Goal: Use online tool/utility: Utilize a website feature to perform a specific function

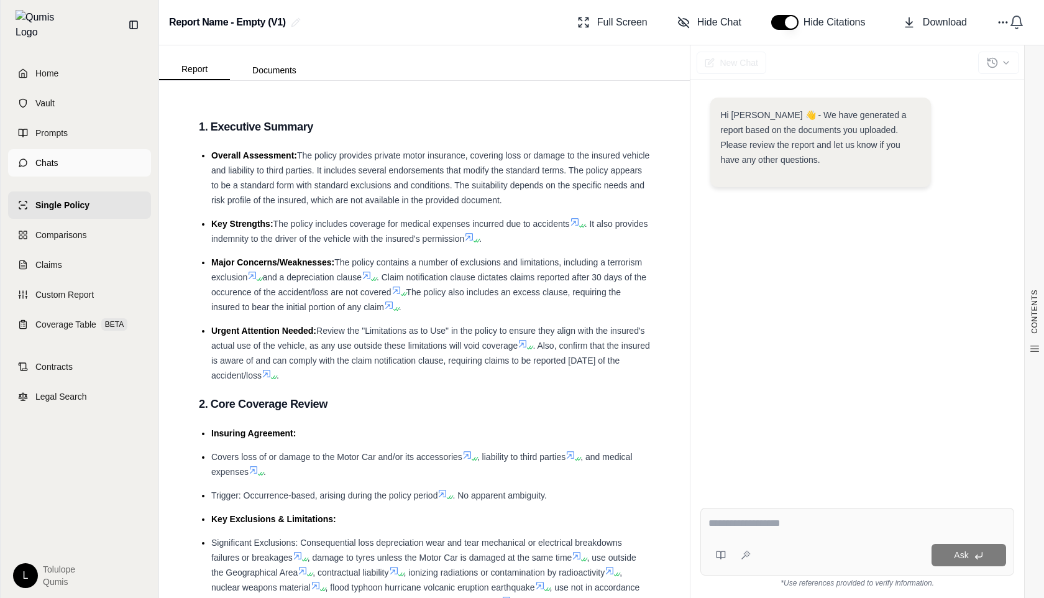
click at [54, 168] on link "Chats" at bounding box center [79, 162] width 143 height 27
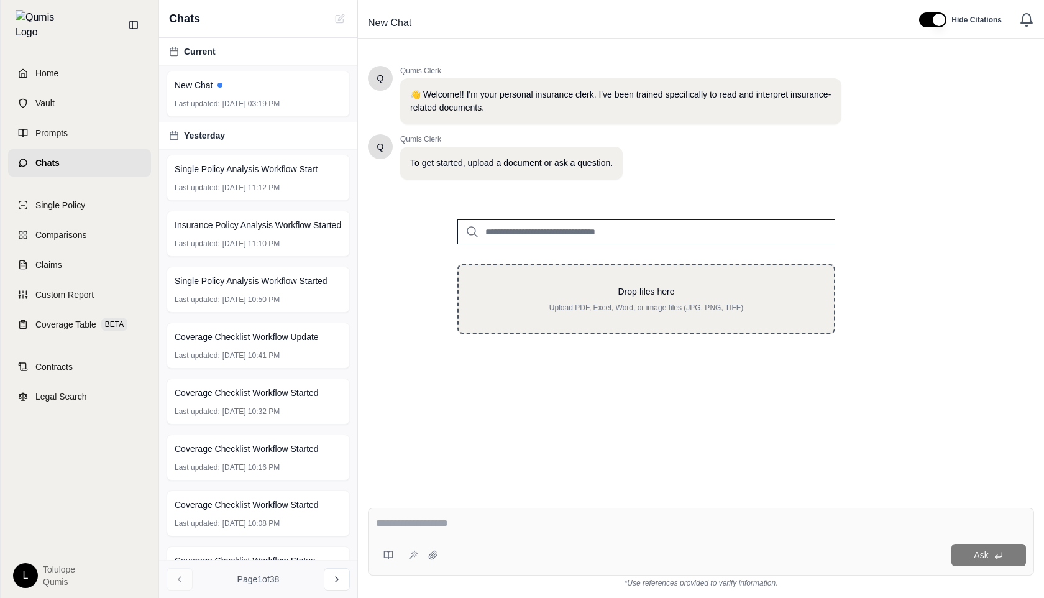
click at [630, 295] on p "Drop files here" at bounding box center [645, 291] width 335 height 12
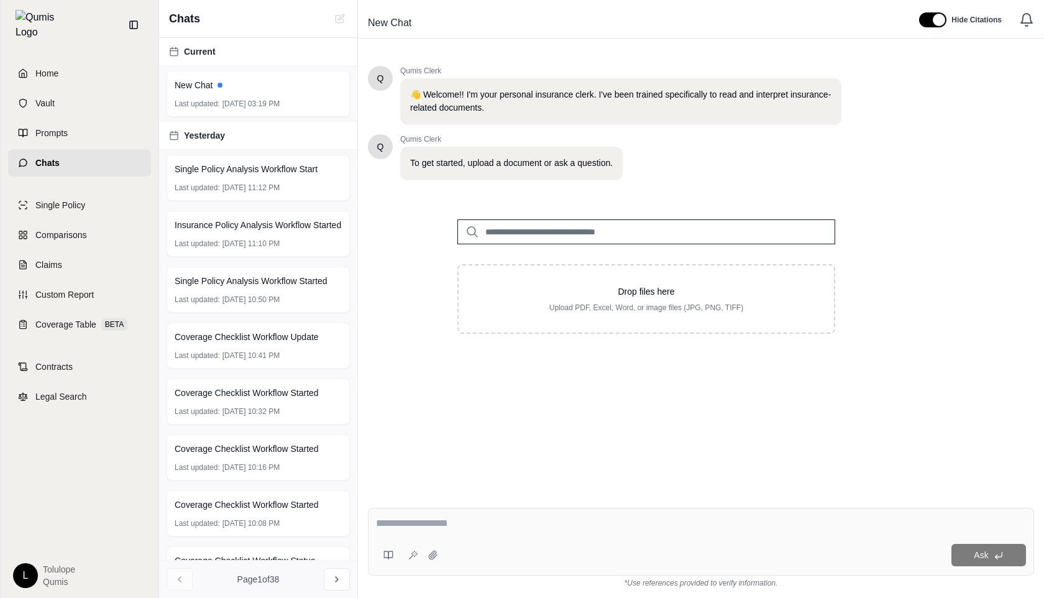
type input "**********"
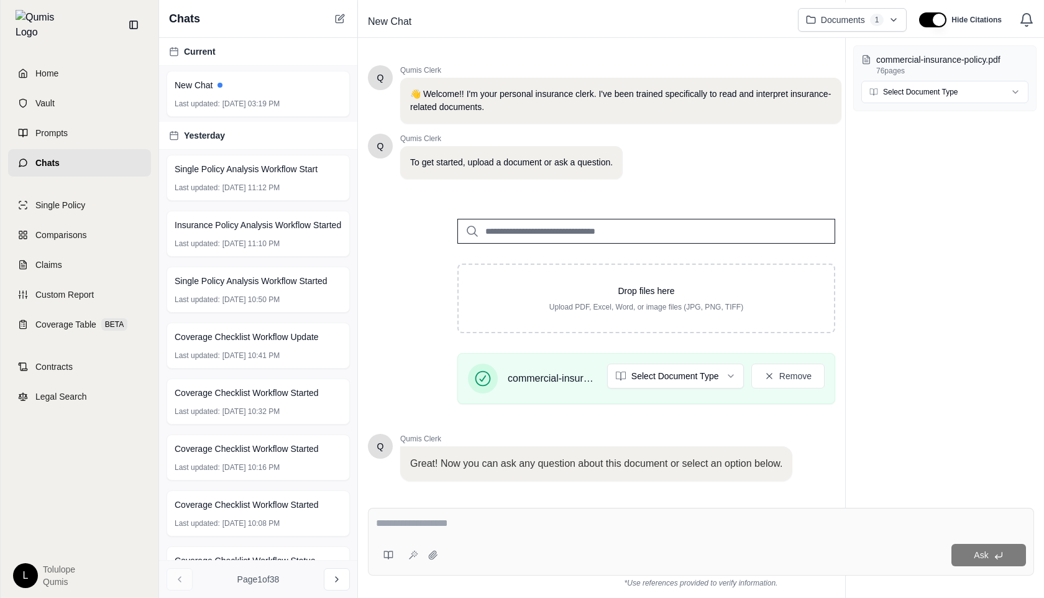
scroll to position [247, 0]
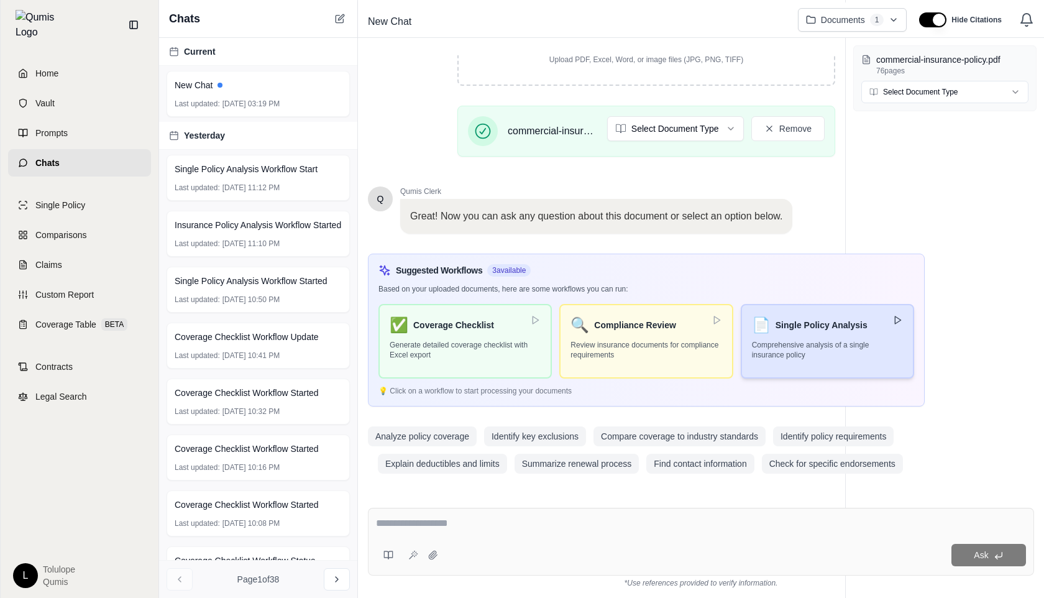
click at [795, 334] on button "📄 Single Policy Analysis Comprehensive analysis of a single insurance policy" at bounding box center [826, 341] width 173 height 75
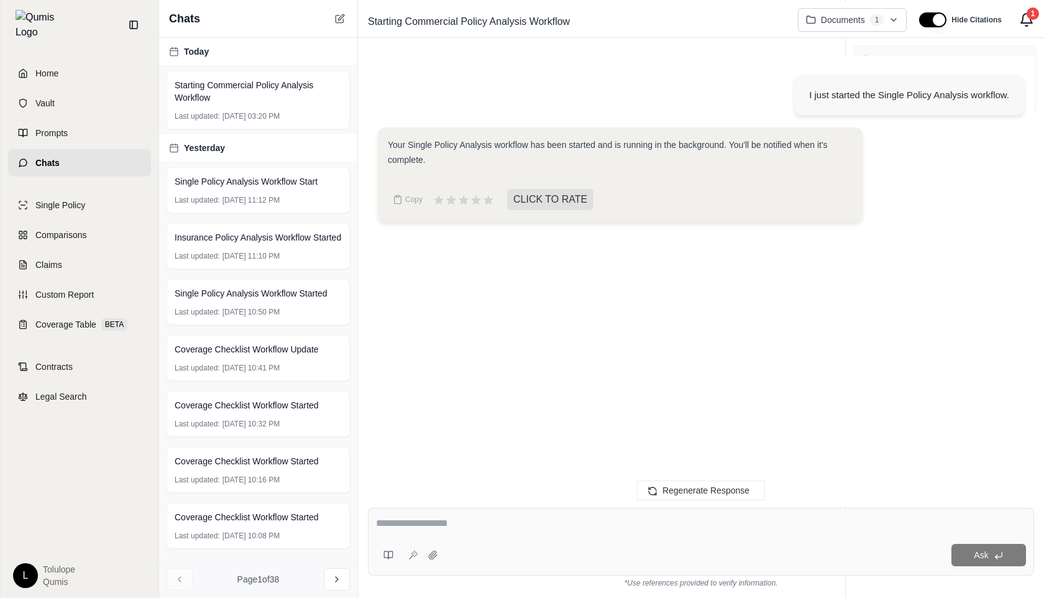
click at [1027, 17] on span "1" at bounding box center [1032, 13] width 12 height 12
click at [1028, 16] on span "1" at bounding box center [1032, 13] width 12 height 12
click at [66, 62] on link "Home" at bounding box center [79, 73] width 143 height 27
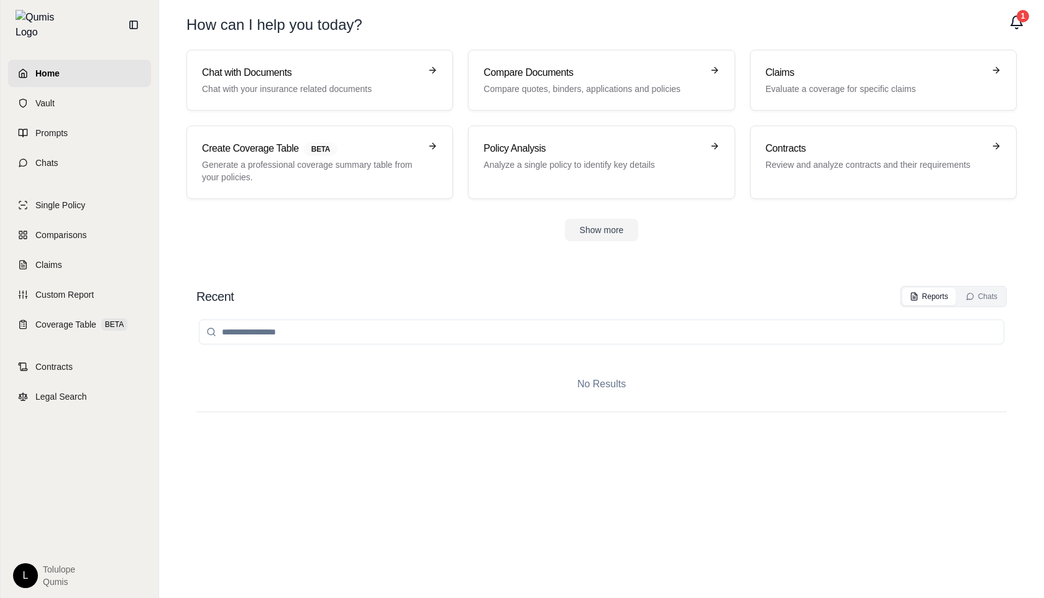
click at [1020, 21] on span "1" at bounding box center [1022, 16] width 12 height 12
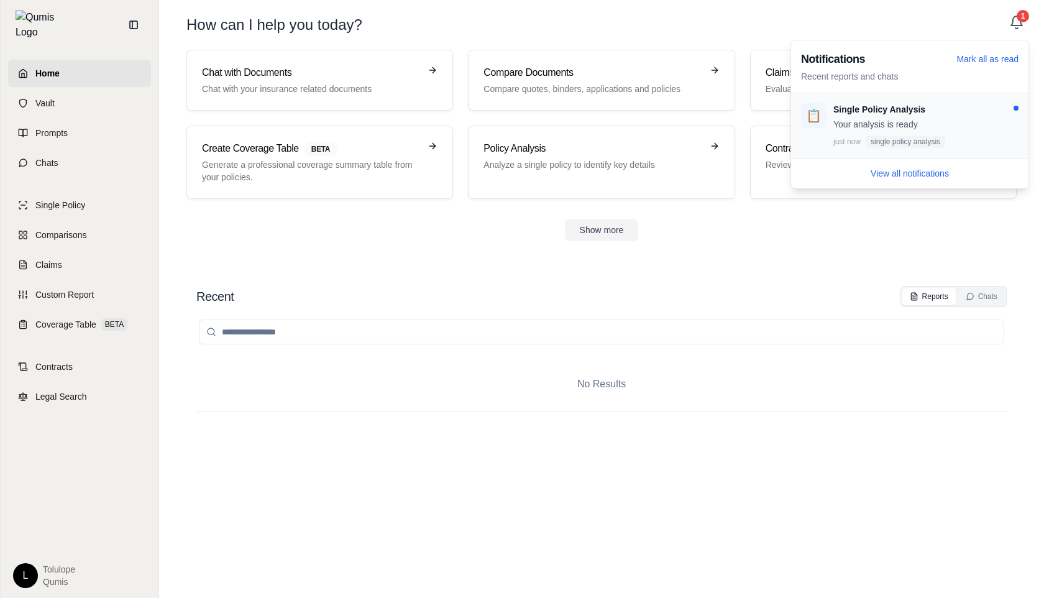
click at [890, 118] on p "Your analysis is ready" at bounding box center [925, 124] width 185 height 12
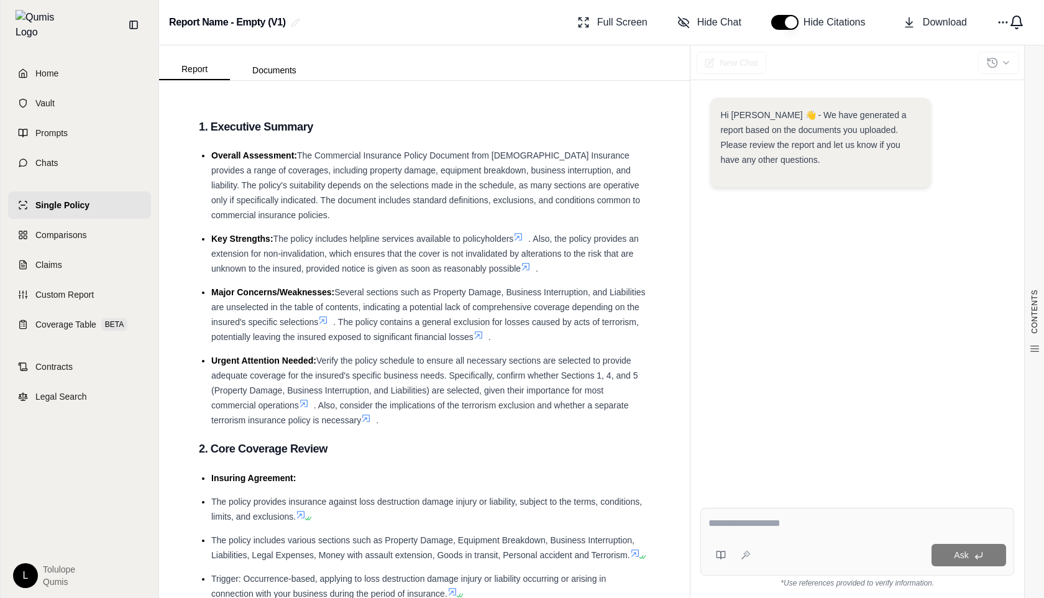
click at [1017, 25] on icon "Notifications" at bounding box center [1016, 20] width 11 height 9
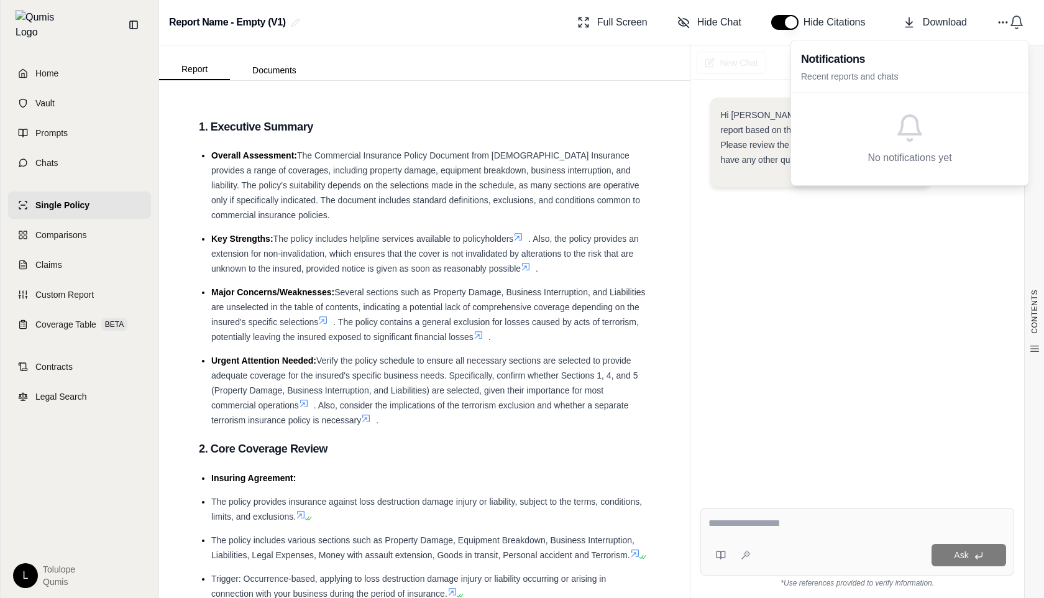
click at [660, 92] on div "CONTENTS Table of Contents 1. Executive Summary 2. Core Coverage Review 3. Fina…" at bounding box center [424, 339] width 531 height 517
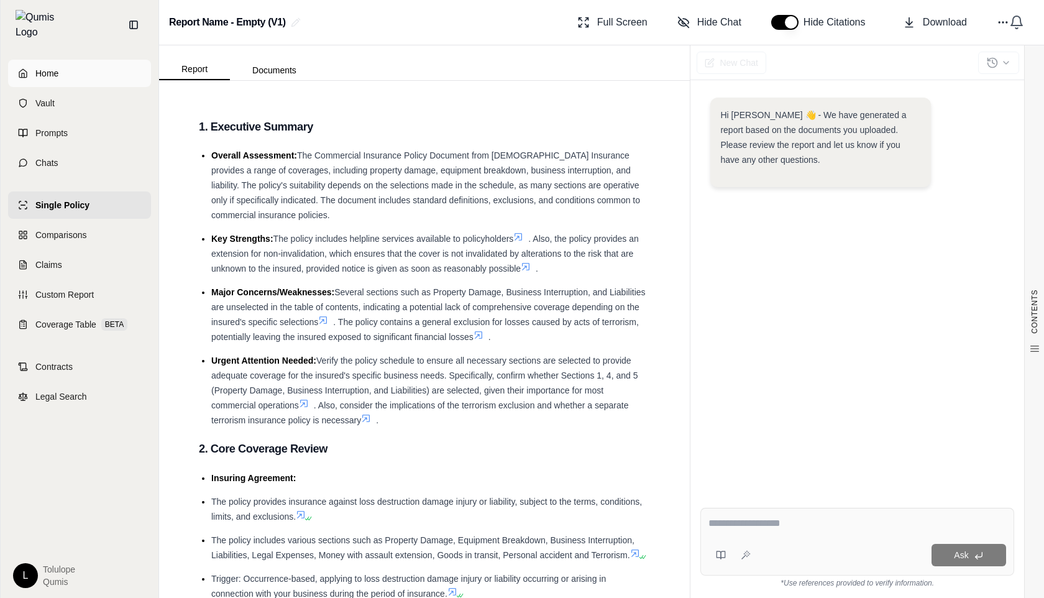
click at [46, 67] on span "Home" at bounding box center [46, 73] width 23 height 12
